Goal: Task Accomplishment & Management: Use online tool/utility

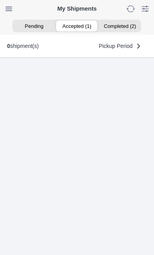
click at [81, 25] on ion-segment-button "Accepted (1)" at bounding box center [77, 25] width 43 height 11
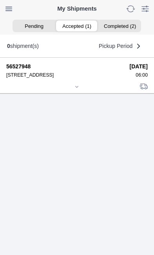
click at [78, 89] on icon at bounding box center [77, 86] width 5 height 5
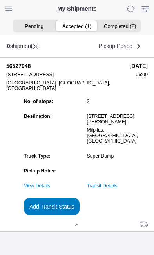
scroll to position [69, 0]
click at [0, 0] on slot "Add Transit Status" at bounding box center [0, 0] width 0 height 0
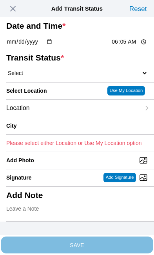
click at [140, 46] on input "06:05" at bounding box center [129, 42] width 37 height 8
type input "06:00"
click at [58, 76] on select "Select Arrive at Drop Off Arrive at Pickup Break Start Break Stop Depart Drop O…" at bounding box center [77, 72] width 142 height 7
select select "ARVPULOC"
click at [68, 117] on div "Location" at bounding box center [73, 108] width 134 height 17
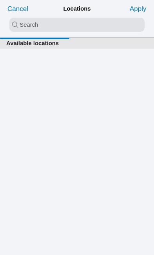
click at [19, 25] on input "search text" at bounding box center [76, 25] width 135 height 14
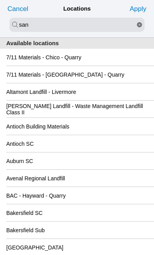
type input "san"
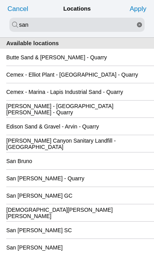
click at [108, 204] on div "San [PERSON_NAME] GC" at bounding box center [77, 195] width 142 height 17
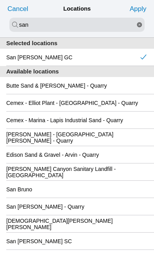
click at [0, 0] on slot "Apply" at bounding box center [0, 0] width 0 height 0
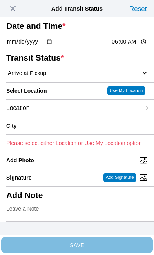
type input "[GEOGRAPHIC_DATA][PERSON_NAME]"
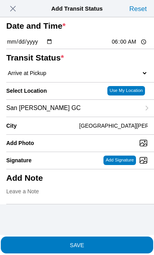
click at [116, 242] on span "SAVE" at bounding box center [77, 244] width 142 height 5
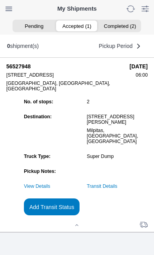
scroll to position [0, 0]
